Goal: Navigation & Orientation: Find specific page/section

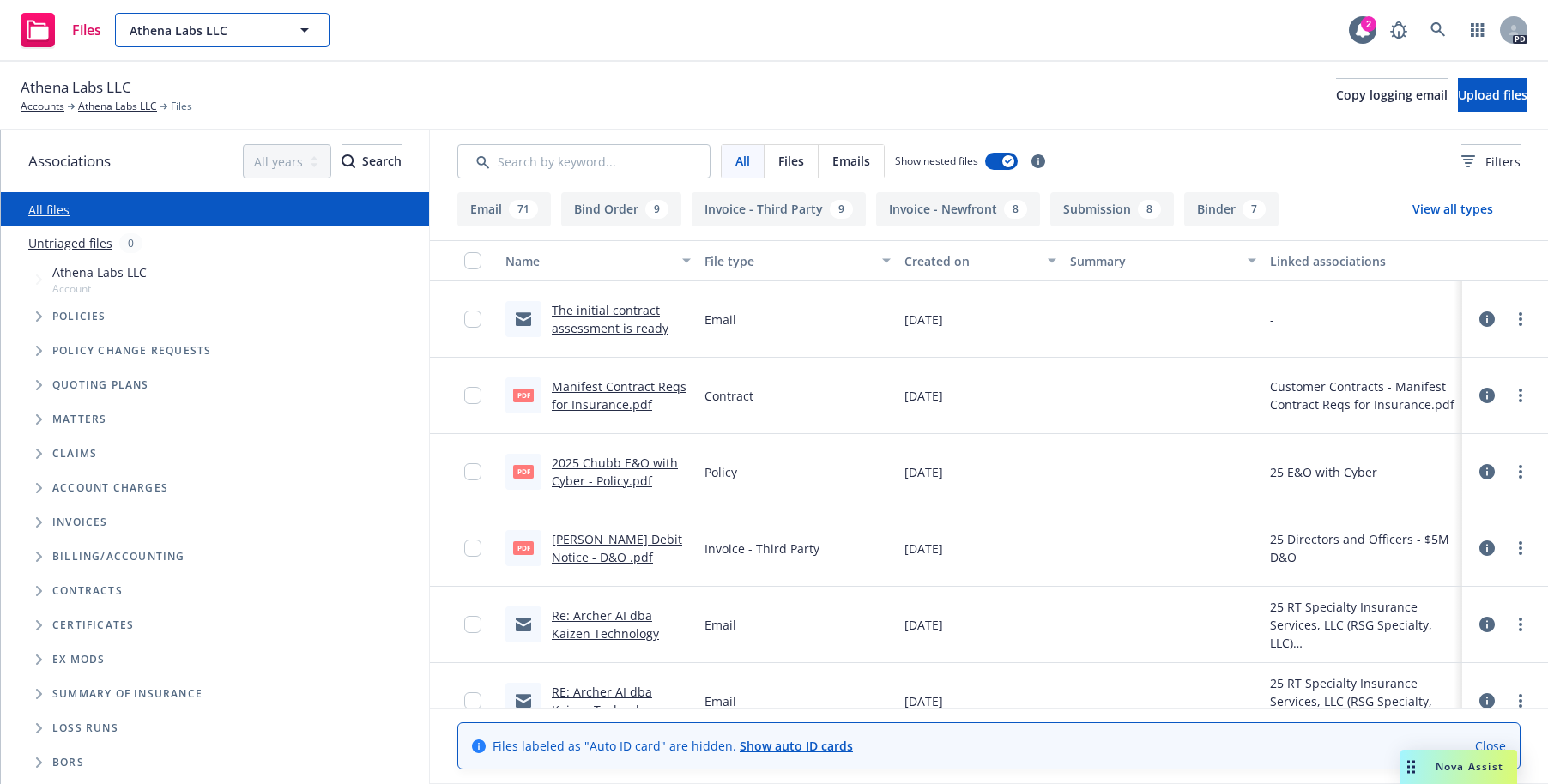
click at [304, 29] on icon "button" at bounding box center [305, 30] width 9 height 5
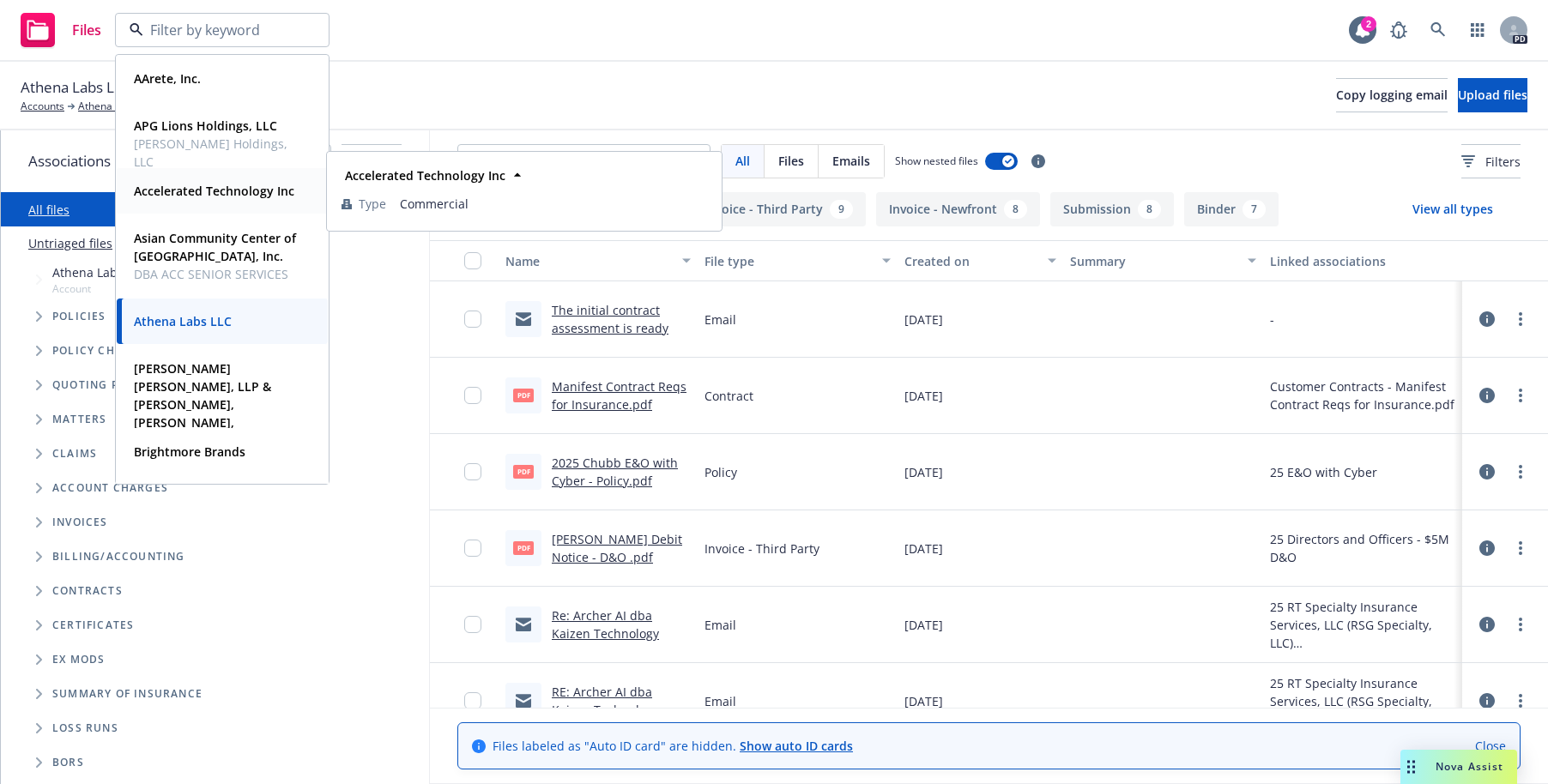
click at [201, 194] on strong "Accelerated Technology Inc" at bounding box center [214, 191] width 161 height 16
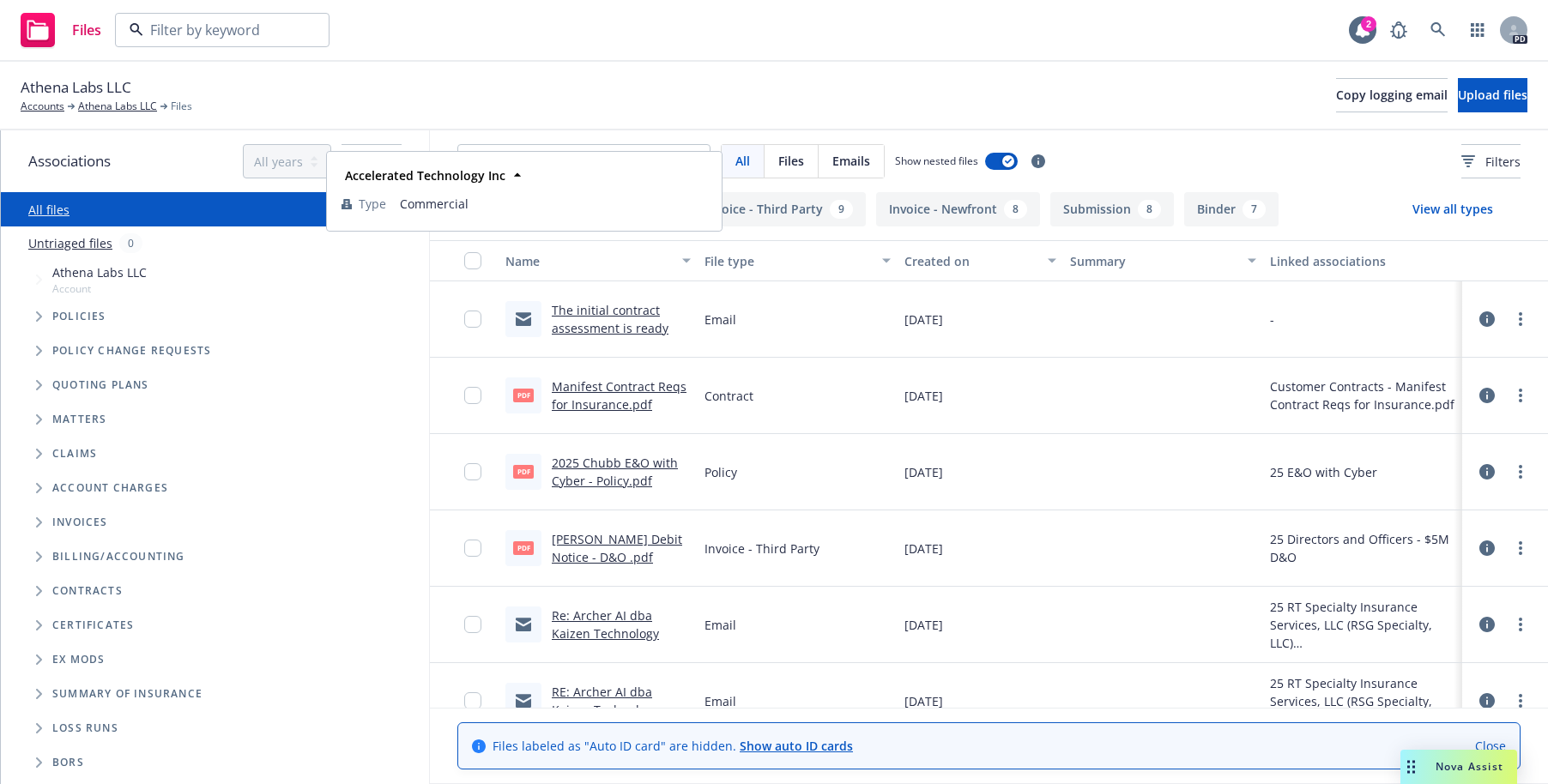
type input "Athena Labs LLC"
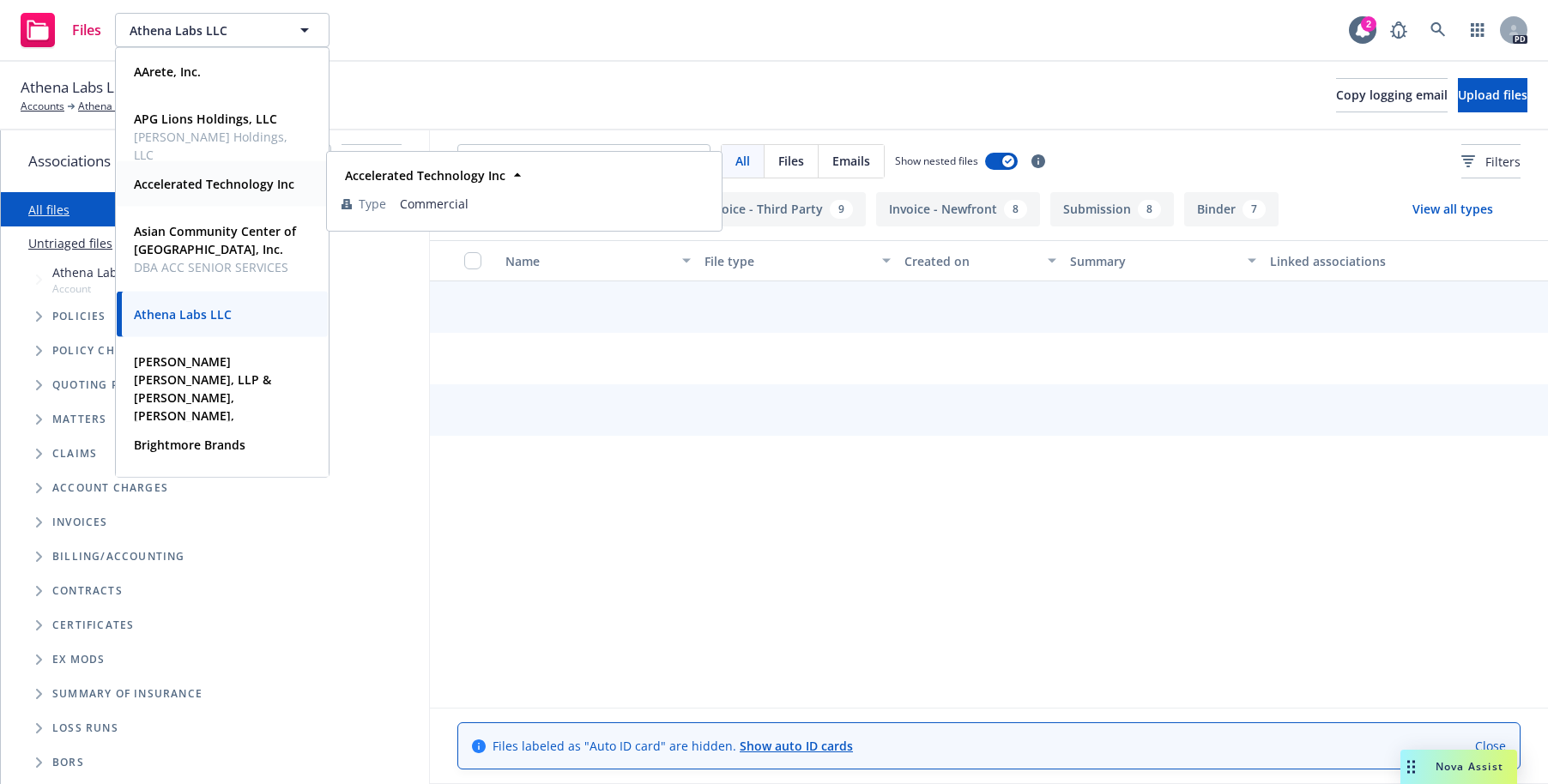
type input "Accelerated Technology Inc"
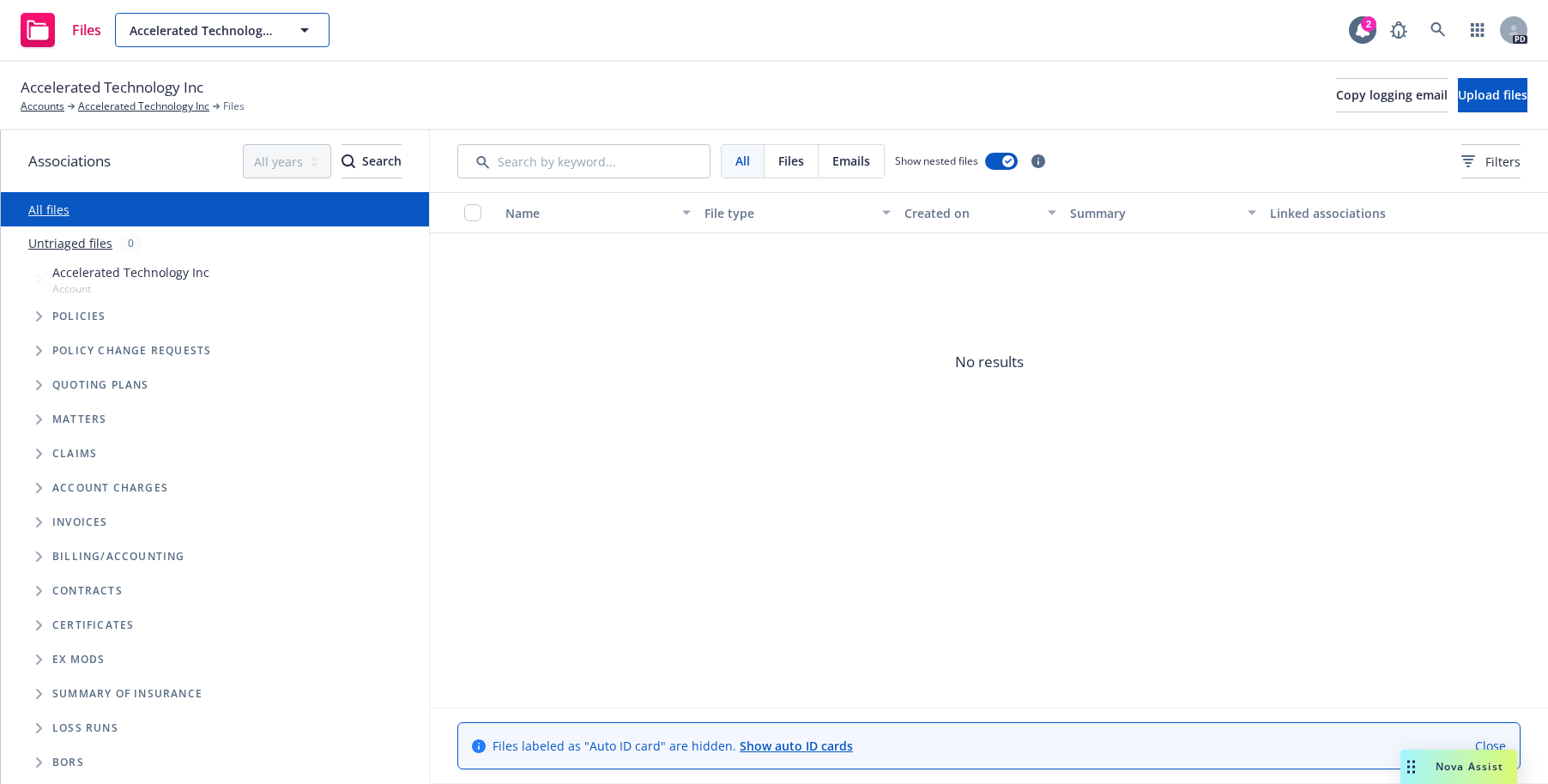
click at [305, 30] on icon "button" at bounding box center [305, 30] width 9 height 5
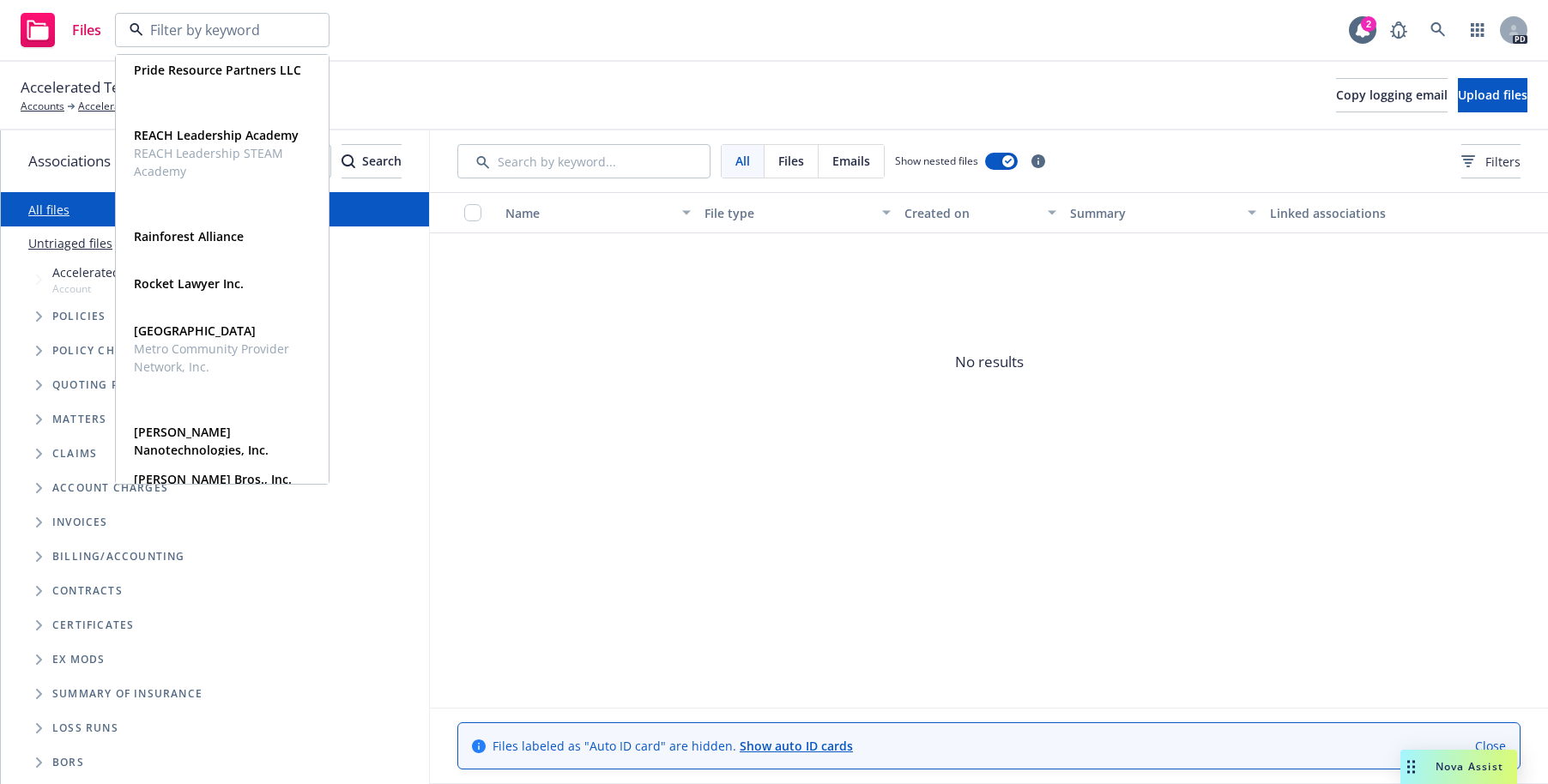
scroll to position [961, 0]
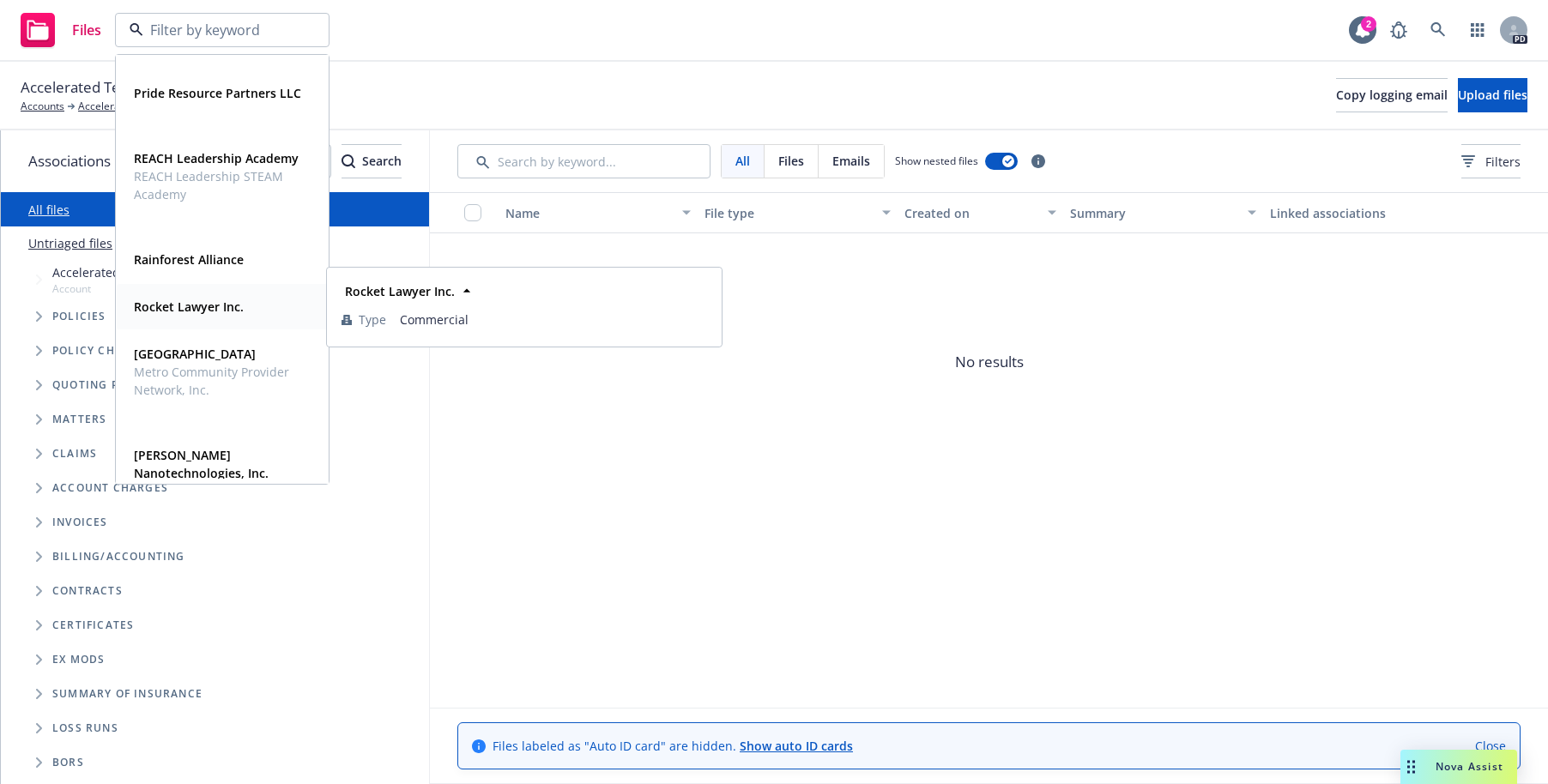
click at [196, 308] on strong "Rocket Lawyer Inc." at bounding box center [189, 307] width 110 height 16
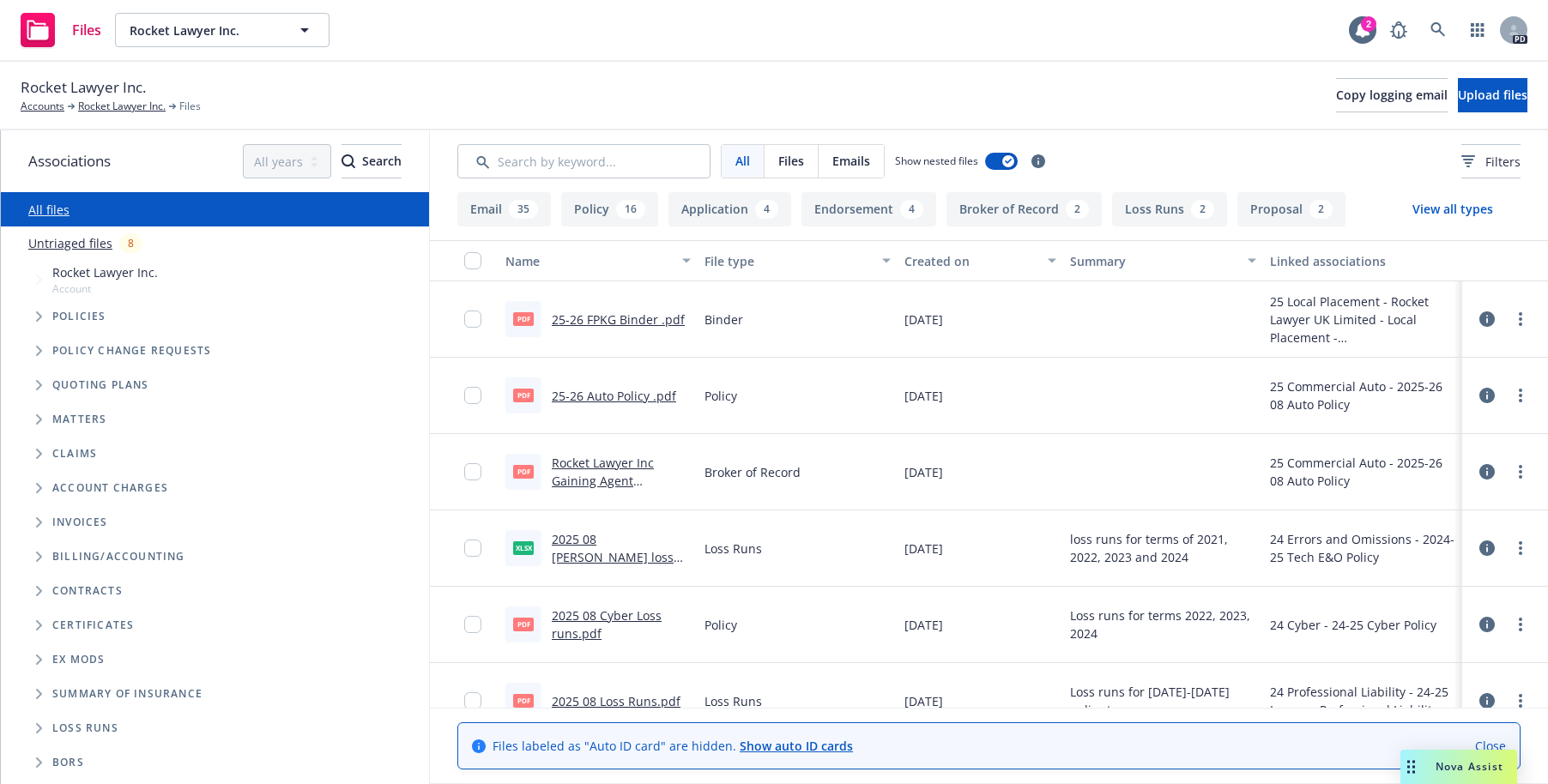
click at [597, 318] on link "25-26 FPKG Binder .pdf" at bounding box center [617, 319] width 133 height 16
click at [593, 320] on link "25-26 FPKG Binder .pdf" at bounding box center [617, 319] width 133 height 16
drag, startPoint x: 577, startPoint y: 318, endPoint x: 1506, endPoint y: 317, distance: 929.0
click at [1519, 317] on icon "more" at bounding box center [1521, 318] width 4 height 14
click at [1401, 392] on link "Download" at bounding box center [1432, 389] width 171 height 34
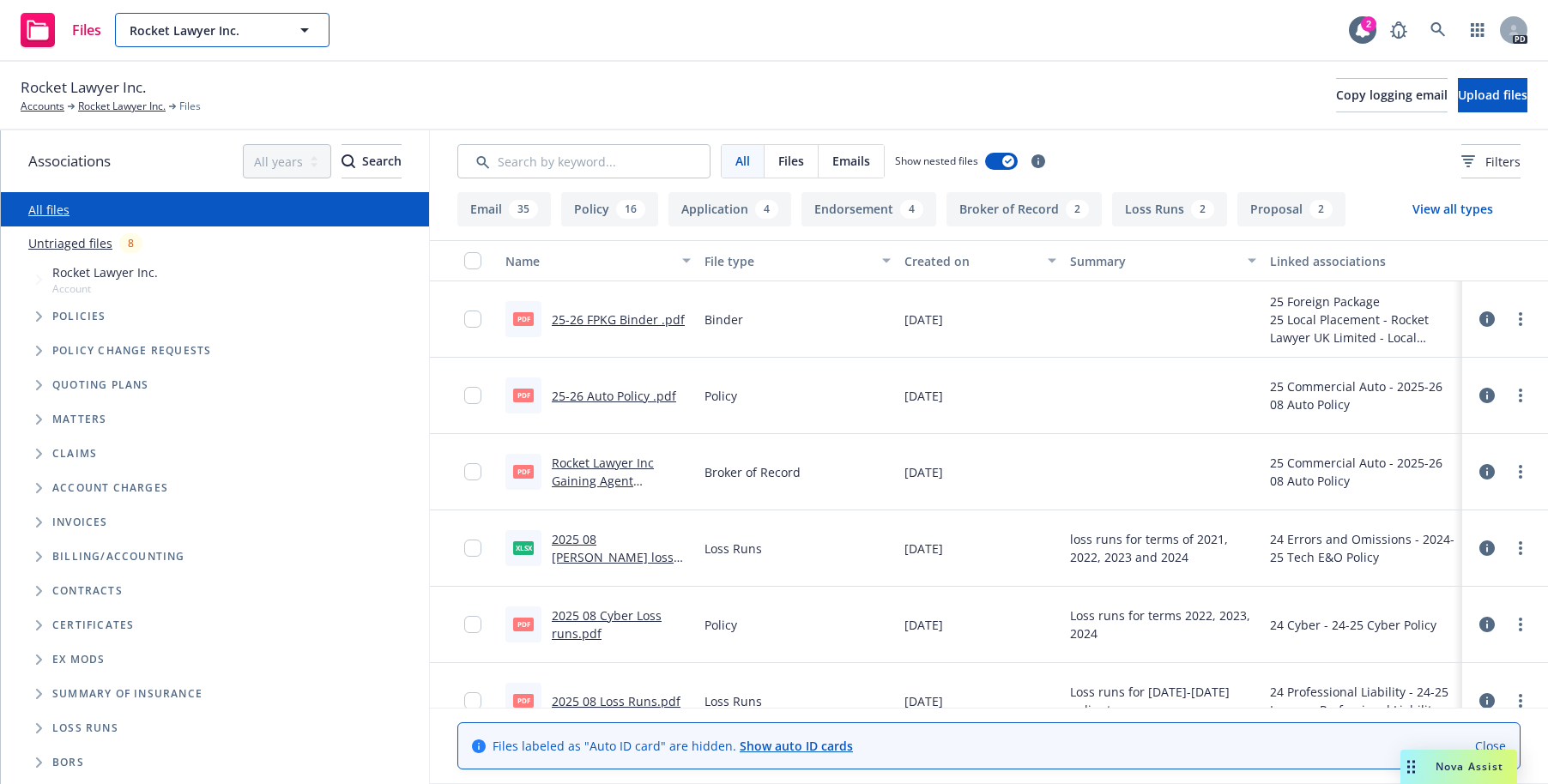
click at [303, 22] on icon "button" at bounding box center [304, 30] width 21 height 21
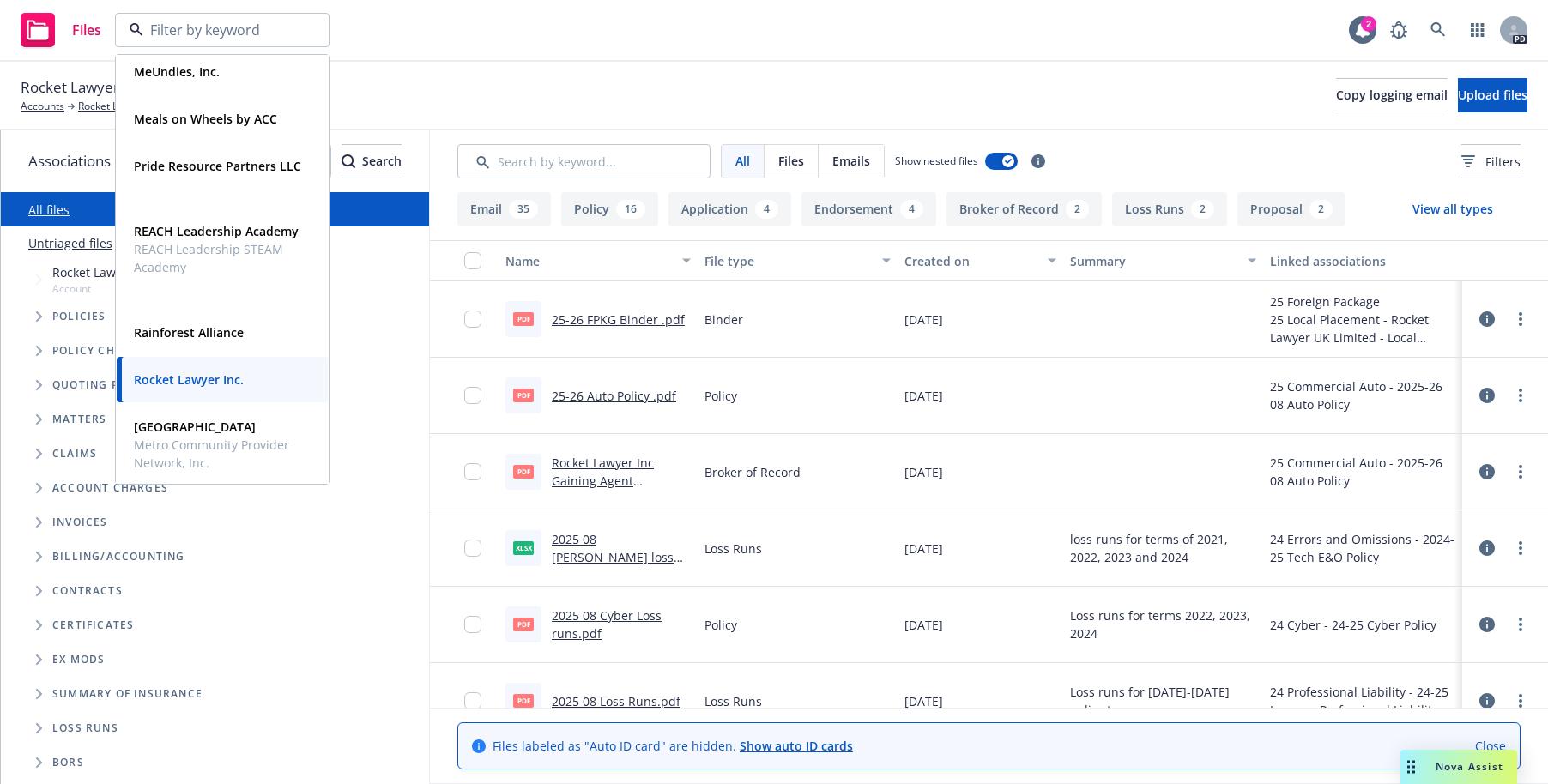
scroll to position [898, 0]
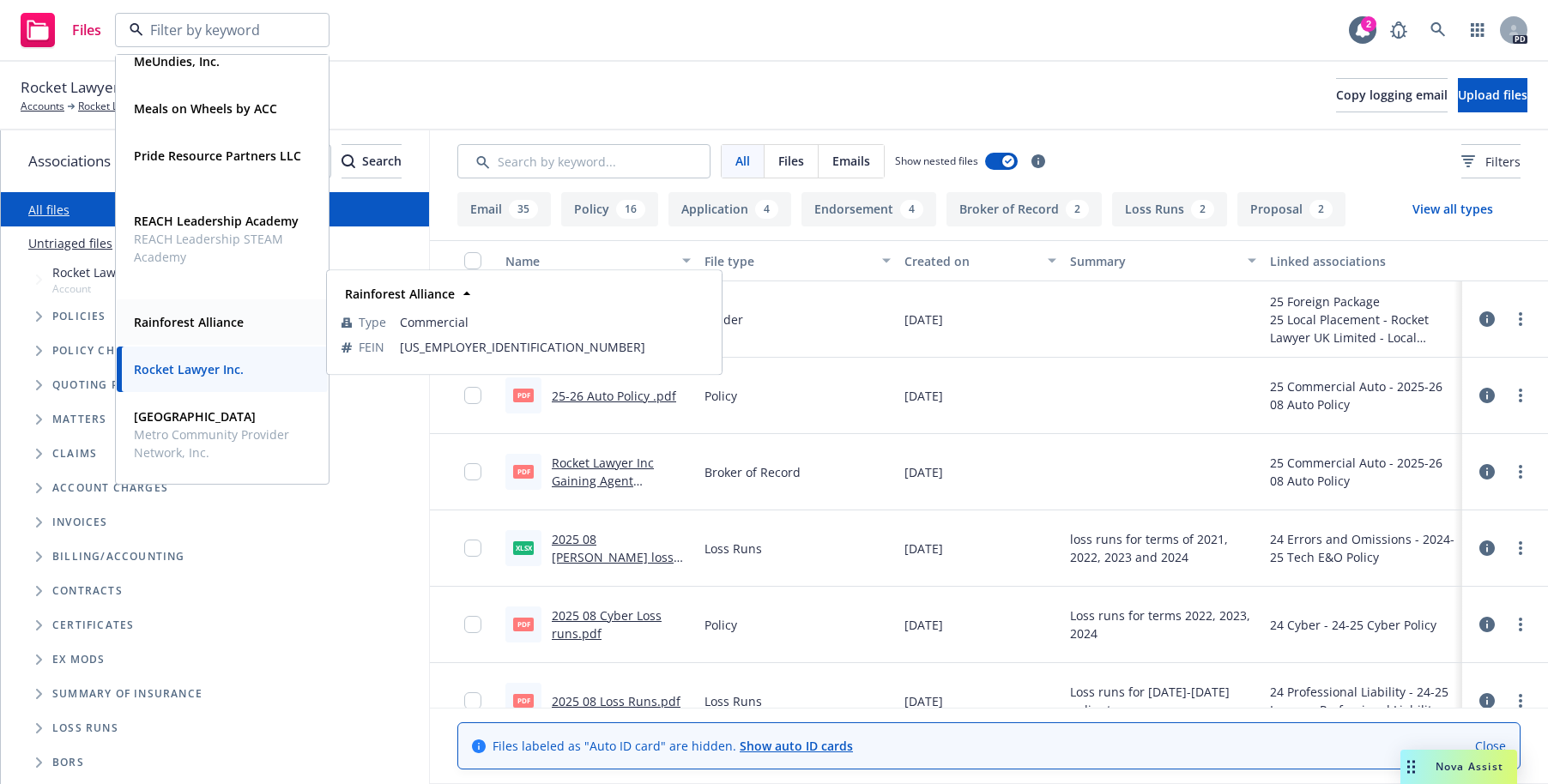
click at [176, 321] on strong "Rainforest Alliance" at bounding box center [189, 322] width 110 height 16
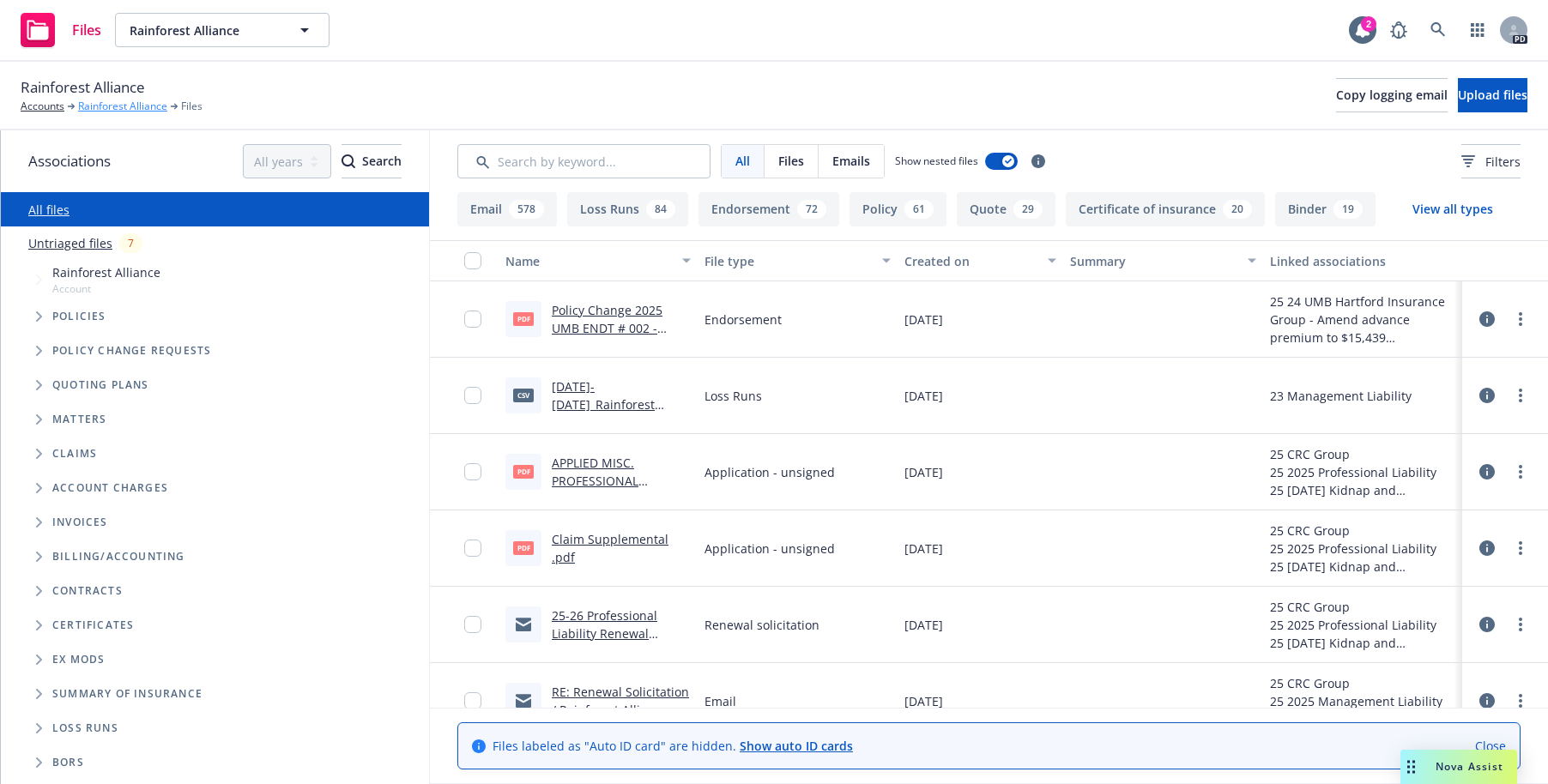
click at [101, 102] on link "Rainforest Alliance" at bounding box center [123, 106] width 89 height 15
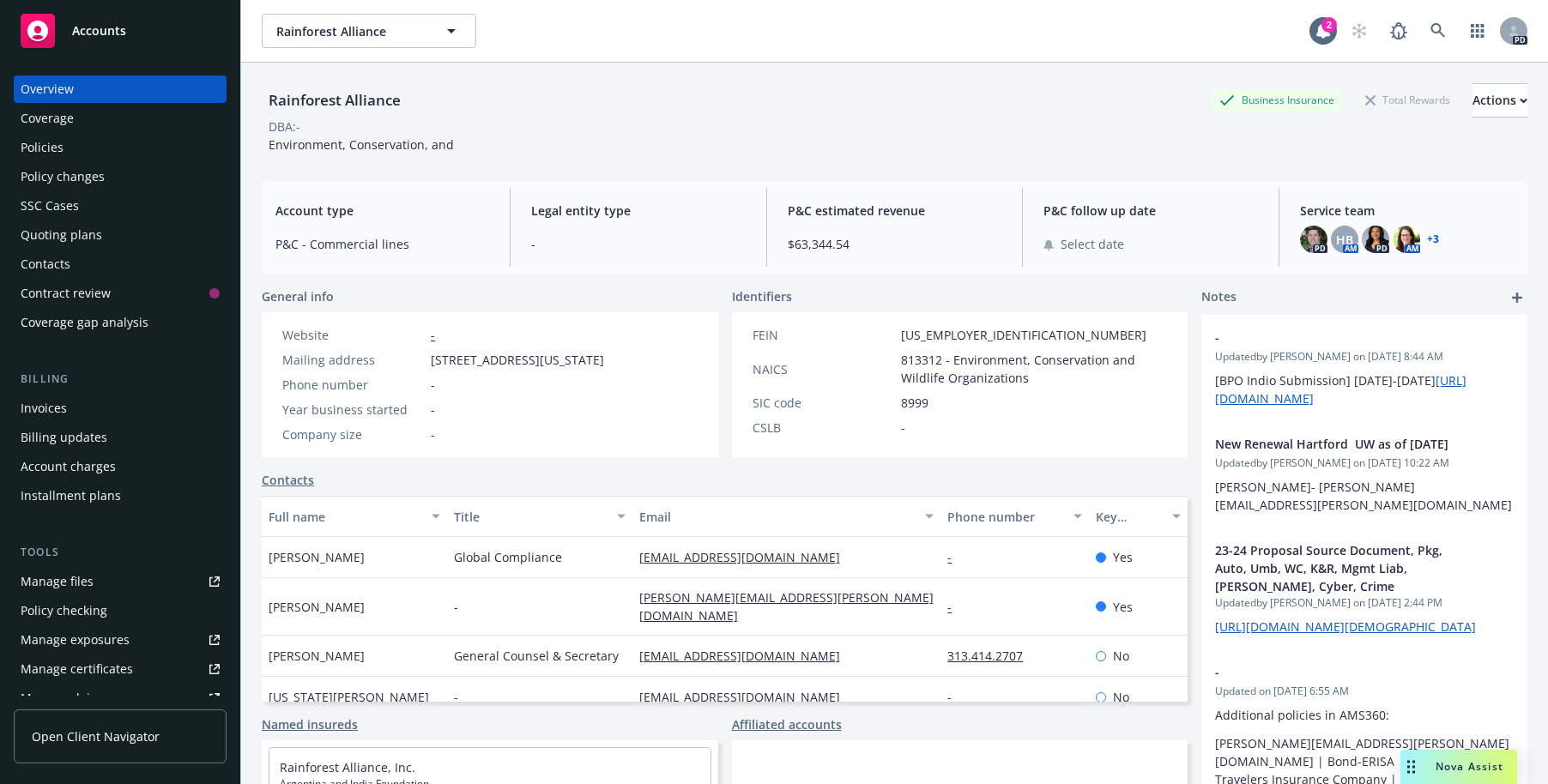
click at [35, 145] on div "Policies" at bounding box center [42, 147] width 43 height 27
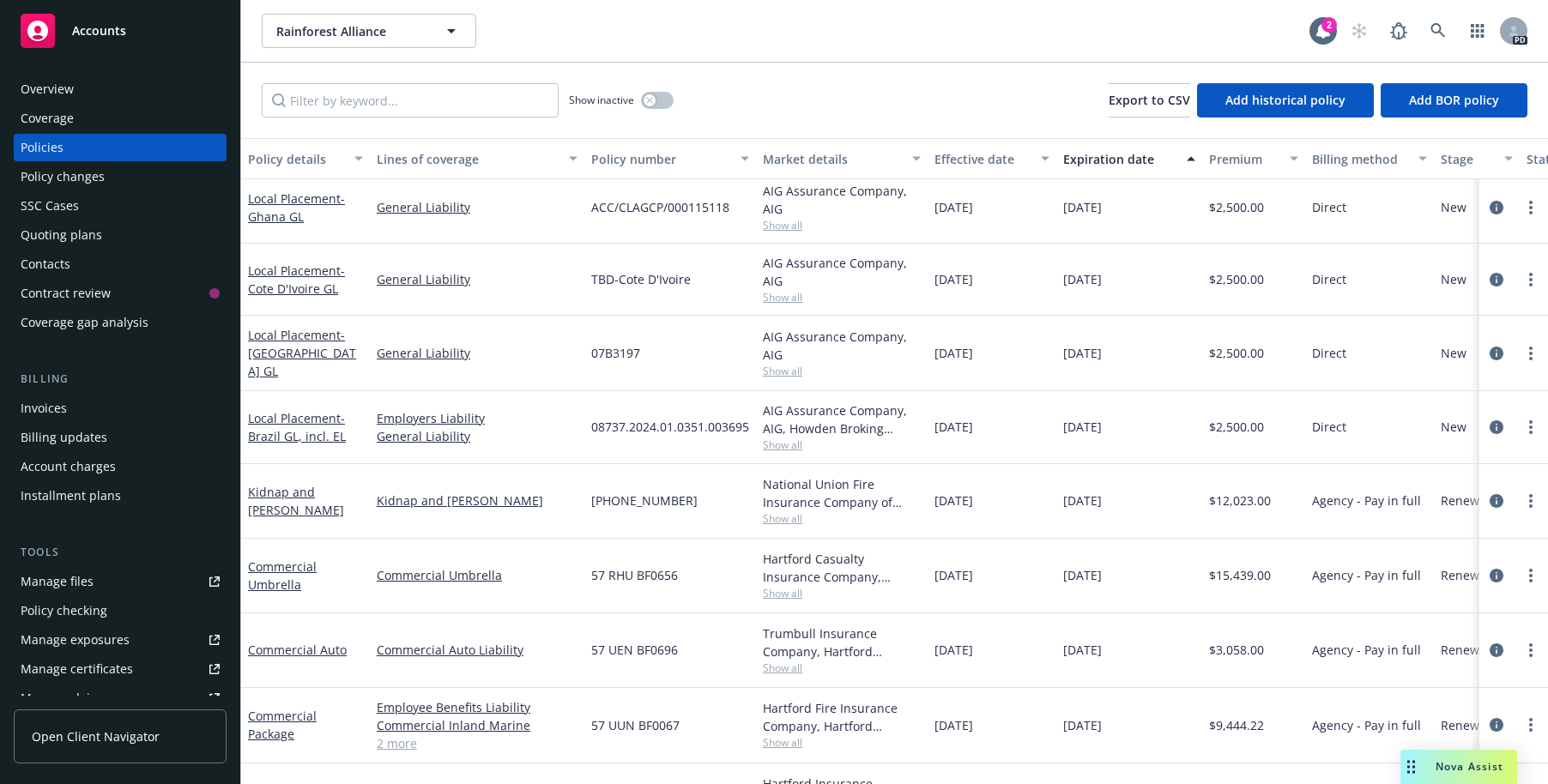
scroll to position [700, 0]
